Goal: Feedback & Contribution: Contribute content

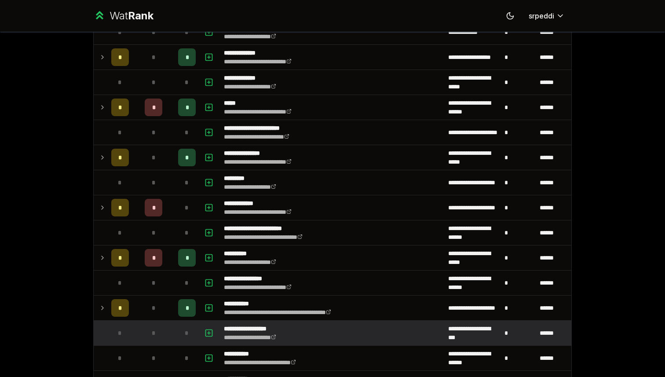
scroll to position [287, 0]
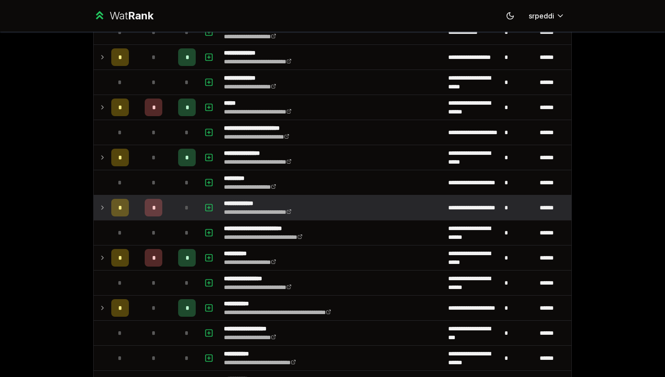
click at [101, 206] on icon at bounding box center [102, 207] width 7 height 11
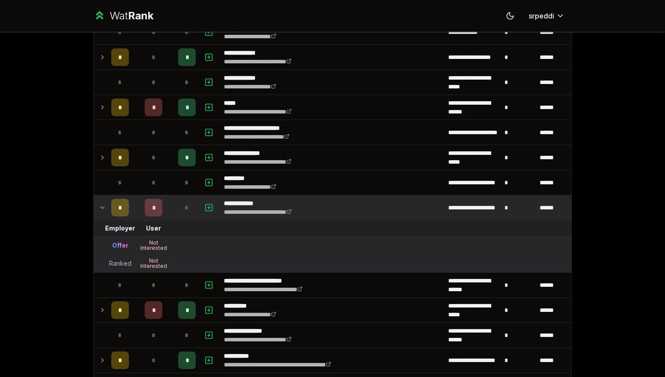
click at [101, 206] on icon at bounding box center [102, 207] width 7 height 11
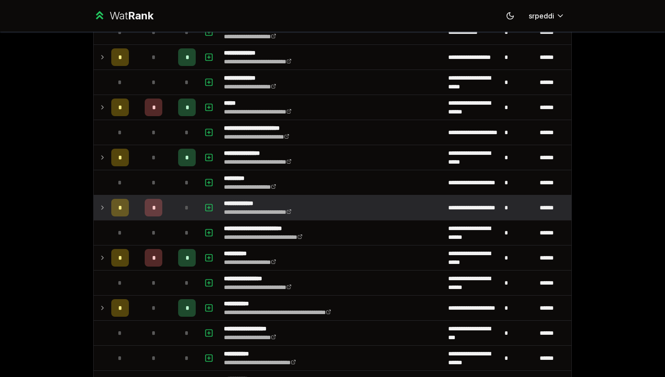
click at [101, 206] on icon at bounding box center [102, 207] width 7 height 11
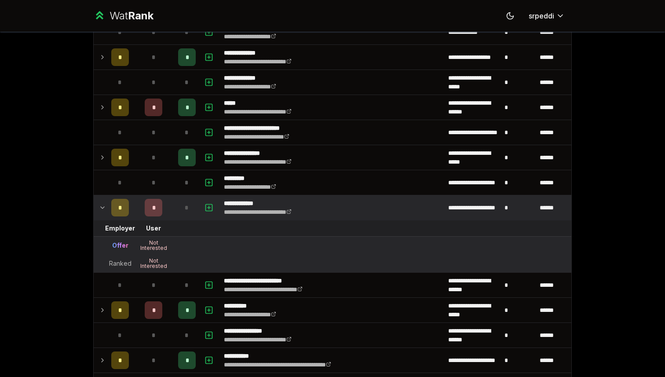
click at [101, 206] on icon at bounding box center [102, 207] width 7 height 11
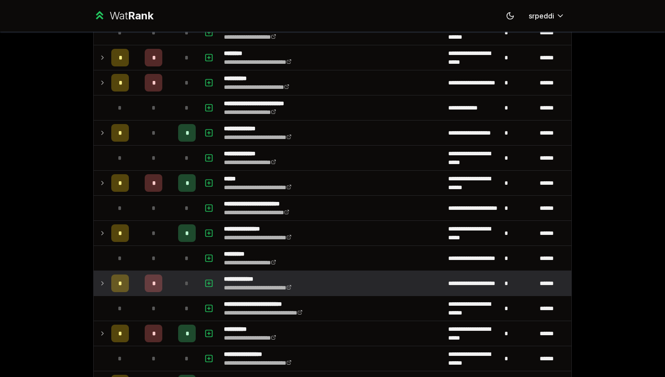
scroll to position [216, 0]
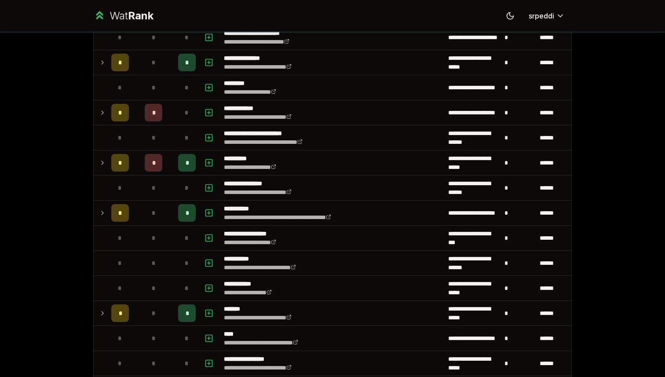
scroll to position [620, 0]
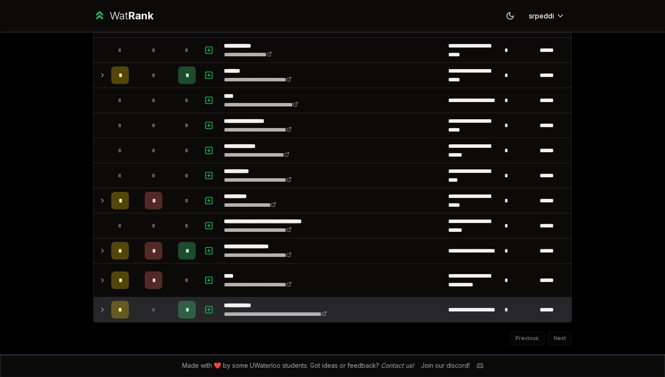
click at [98, 308] on td at bounding box center [101, 309] width 14 height 25
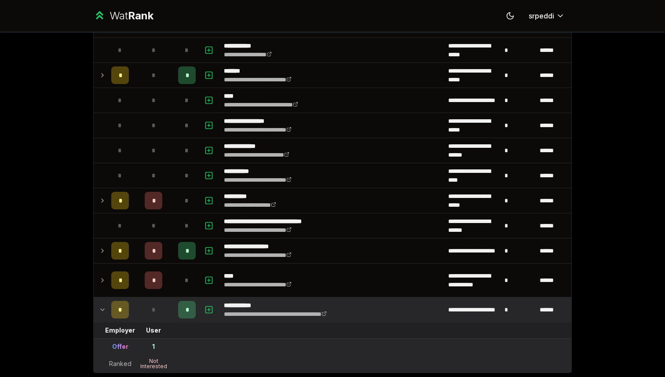
scroll to position [671, 0]
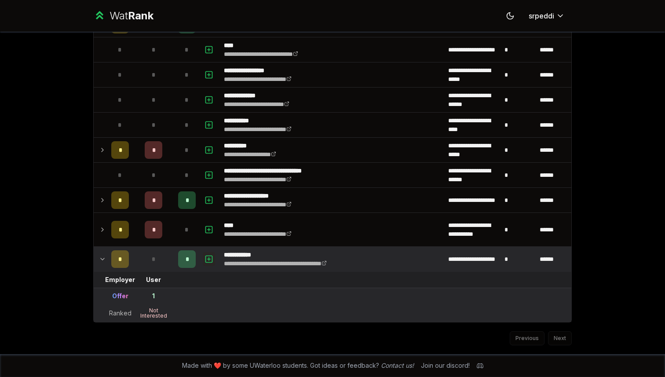
click at [207, 262] on rect "button" at bounding box center [209, 259] width 7 height 7
select select
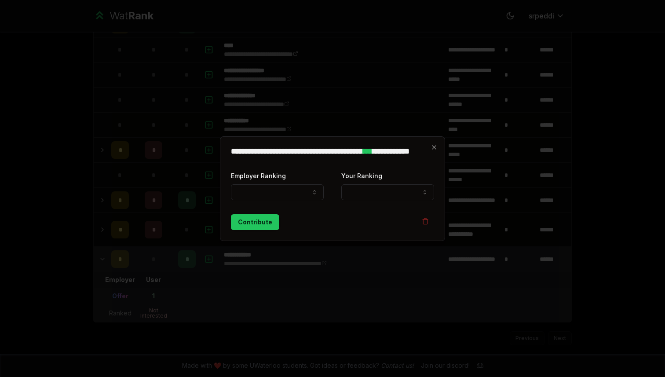
click at [286, 183] on div "Employer Ranking ***** ******" at bounding box center [277, 185] width 93 height 30
click at [287, 187] on button "Employer Ranking" at bounding box center [277, 192] width 93 height 16
select select "******"
click at [374, 189] on button "Your Ranking" at bounding box center [387, 192] width 93 height 16
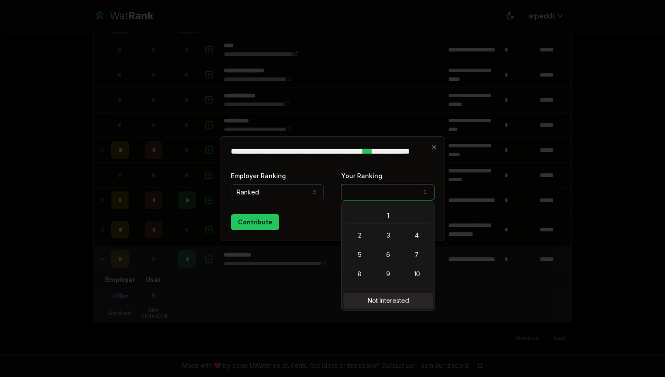
select select "**********"
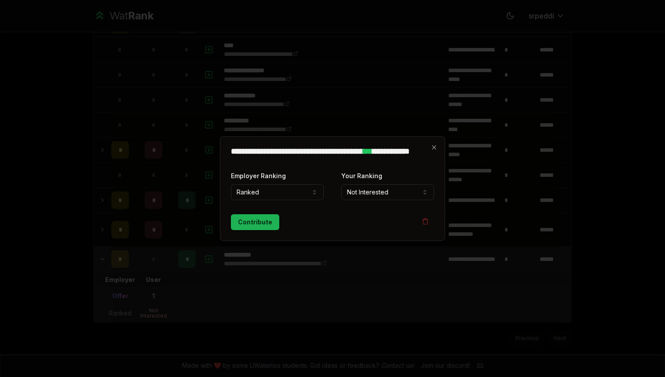
click at [269, 221] on button "Contribute" at bounding box center [255, 222] width 48 height 16
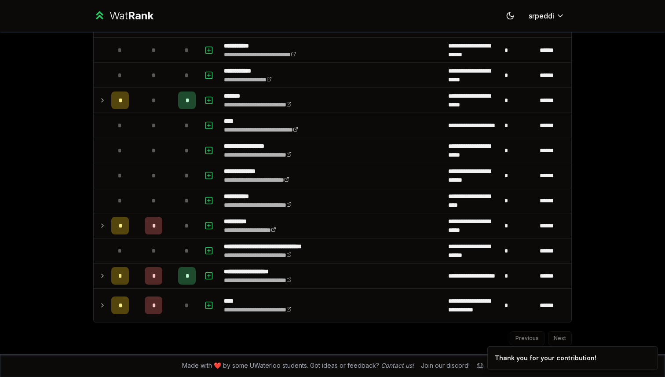
scroll to position [0, 0]
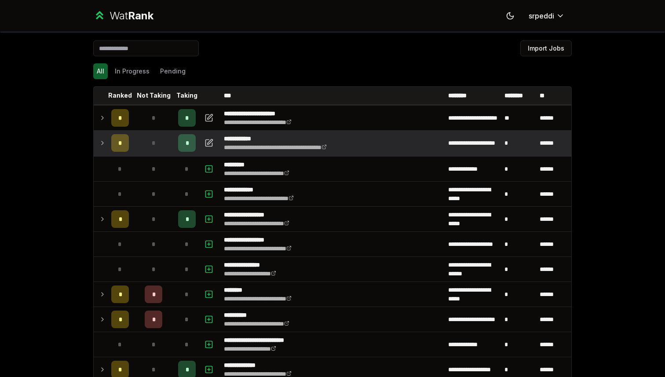
click at [99, 141] on icon at bounding box center [102, 143] width 7 height 11
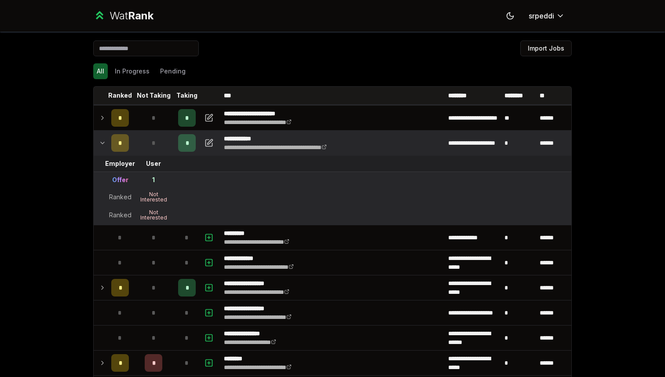
click at [99, 141] on icon at bounding box center [102, 143] width 7 height 11
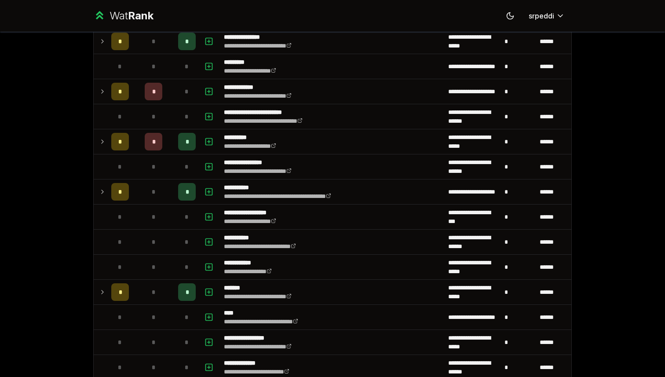
scroll to position [432, 0]
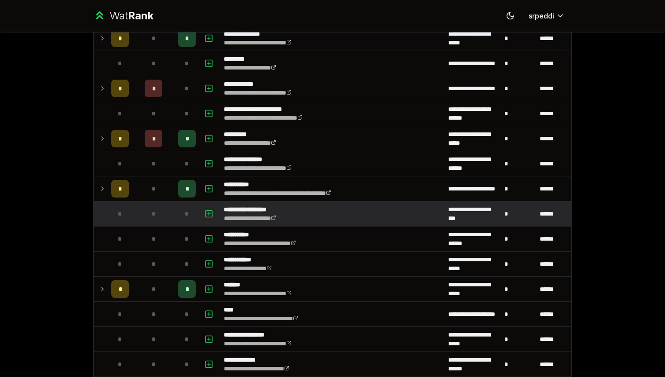
click at [209, 216] on icon "button" at bounding box center [209, 214] width 9 height 11
select select
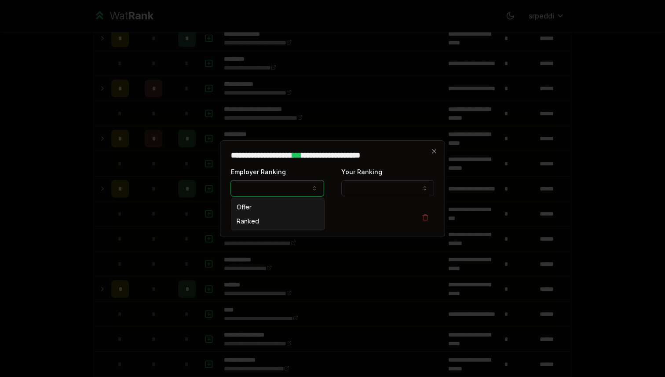
click at [297, 192] on button "Employer Ranking" at bounding box center [277, 188] width 93 height 16
select select "******"
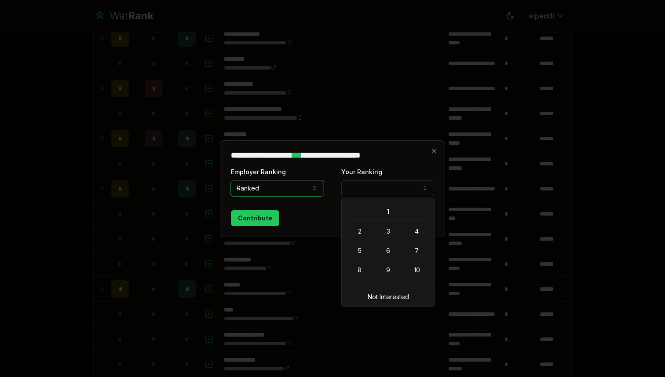
click at [369, 191] on button "Your Ranking" at bounding box center [387, 188] width 93 height 16
select select "**********"
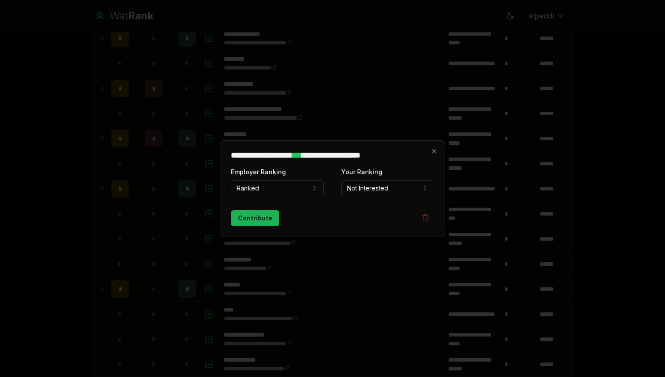
click at [266, 217] on button "Contribute" at bounding box center [255, 218] width 48 height 16
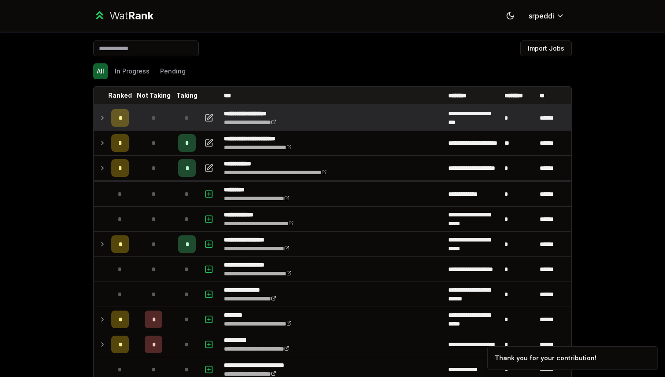
click at [100, 115] on icon at bounding box center [102, 118] width 7 height 11
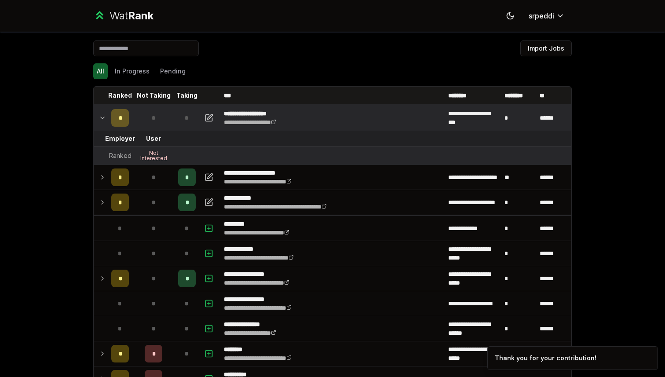
click at [100, 115] on icon at bounding box center [102, 118] width 7 height 11
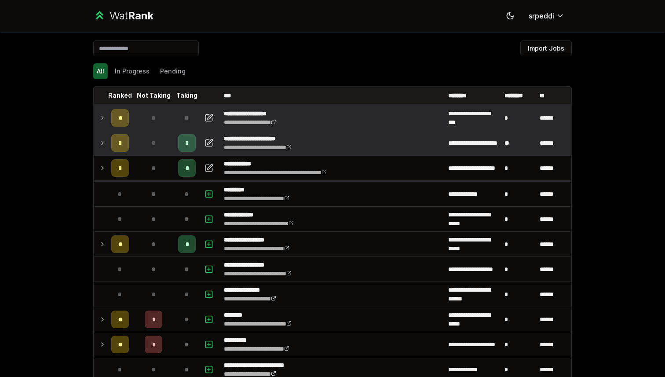
click at [102, 141] on icon at bounding box center [102, 143] width 7 height 11
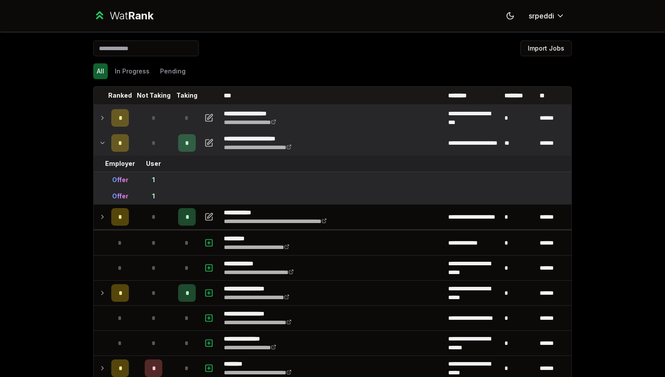
click at [103, 148] on icon at bounding box center [102, 143] width 7 height 11
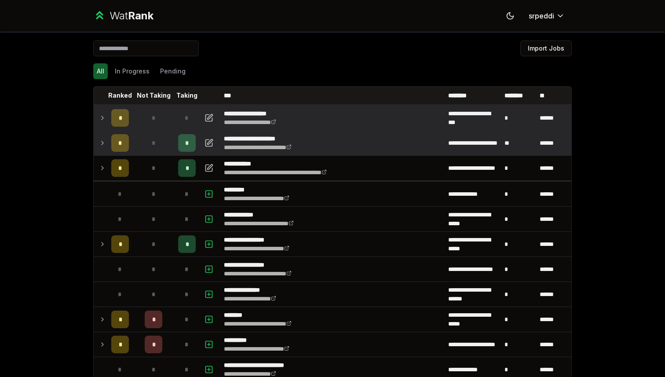
click at [39, 199] on div "**********" at bounding box center [332, 188] width 665 height 377
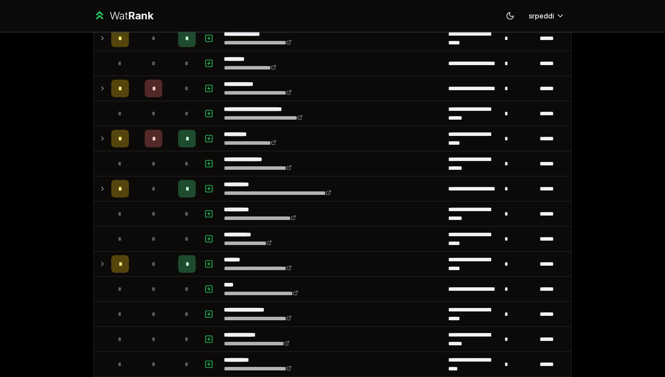
scroll to position [620, 0]
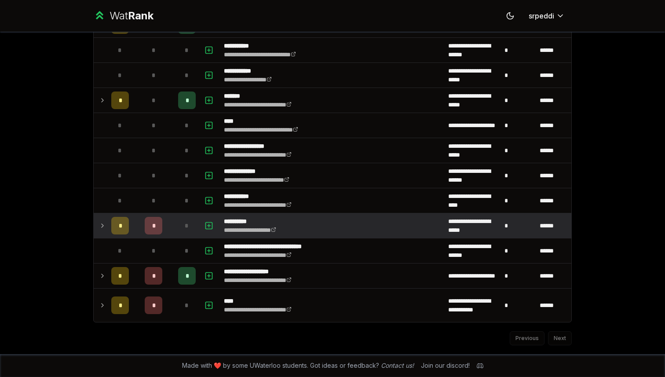
click at [102, 229] on icon at bounding box center [102, 225] width 7 height 11
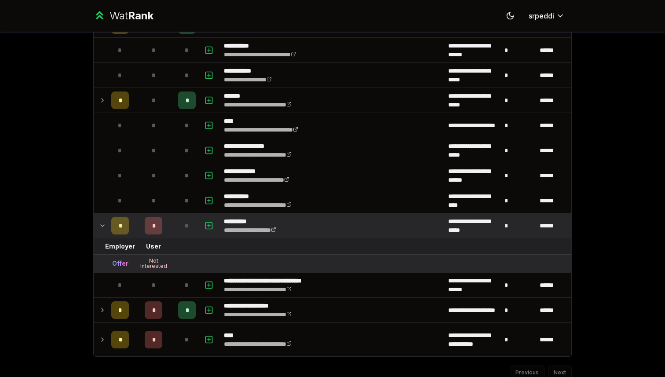
click at [102, 228] on icon at bounding box center [102, 225] width 7 height 11
